Goal: Information Seeking & Learning: Learn about a topic

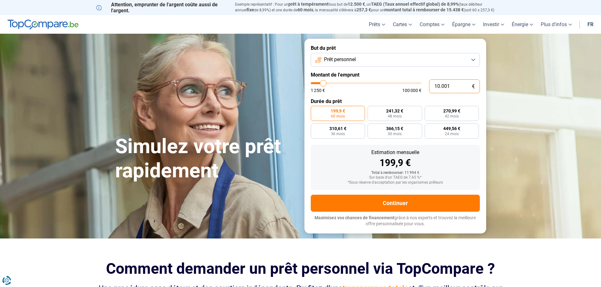
click at [453, 89] on input "10.001" at bounding box center [454, 87] width 51 height 14
type input "1.000"
type input "1250"
type input "100"
type input "1250"
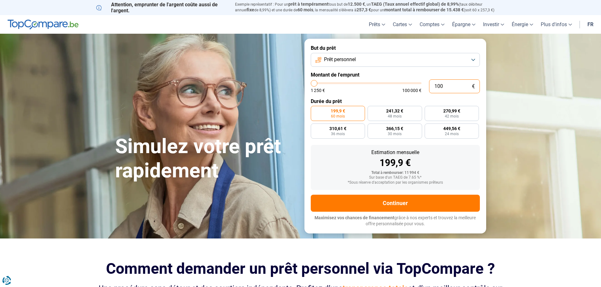
type input "10"
type input "1250"
type input "1"
type input "1250"
type input "0"
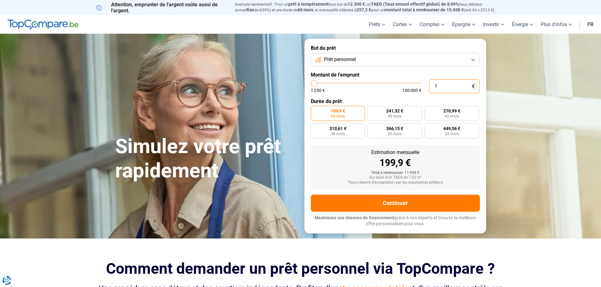
type input "1250"
type input "7"
type input "1250"
type input "70"
type input "1250"
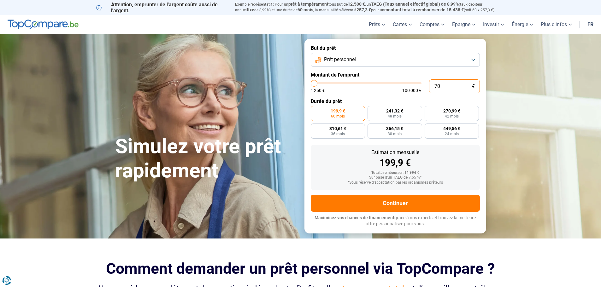
type input "700"
type input "1250"
type input "7.000"
type input "7000"
type input "70.000"
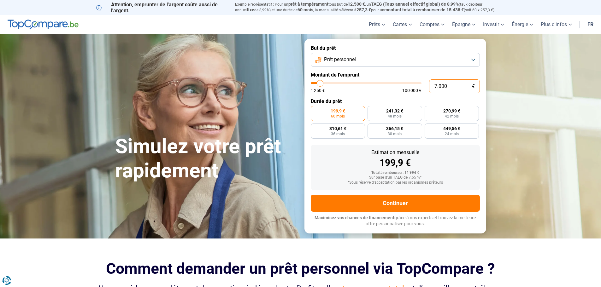
type input "70000"
radio input "false"
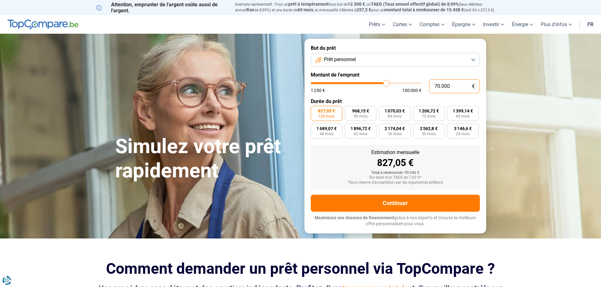
type input "70.000"
click at [335, 115] on label "827,05 € 120 mois" at bounding box center [327, 113] width 32 height 15
click at [315, 110] on input "827,05 € 120 mois" at bounding box center [313, 108] width 4 height 4
